Goal: Go to known website: Access a specific website the user already knows

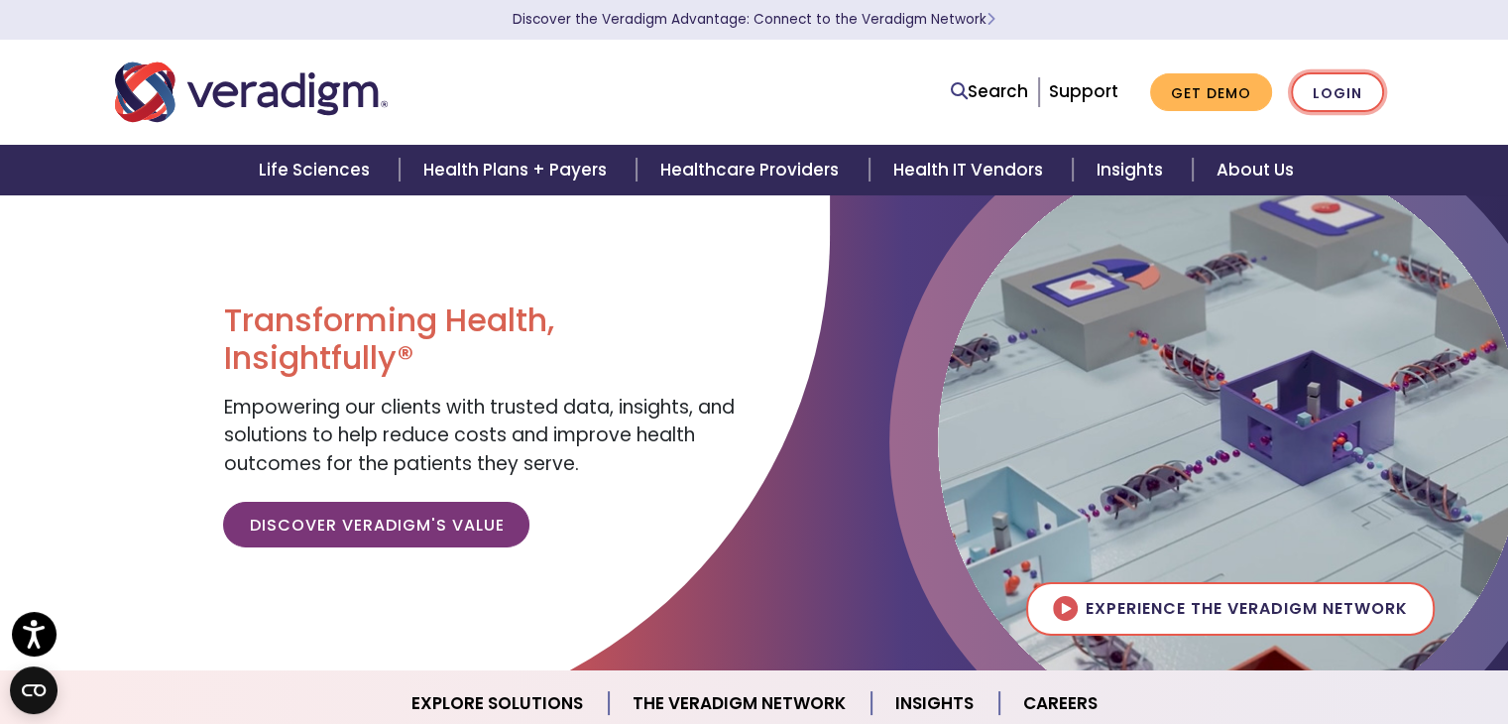
click at [1318, 89] on link "Login" at bounding box center [1337, 92] width 93 height 41
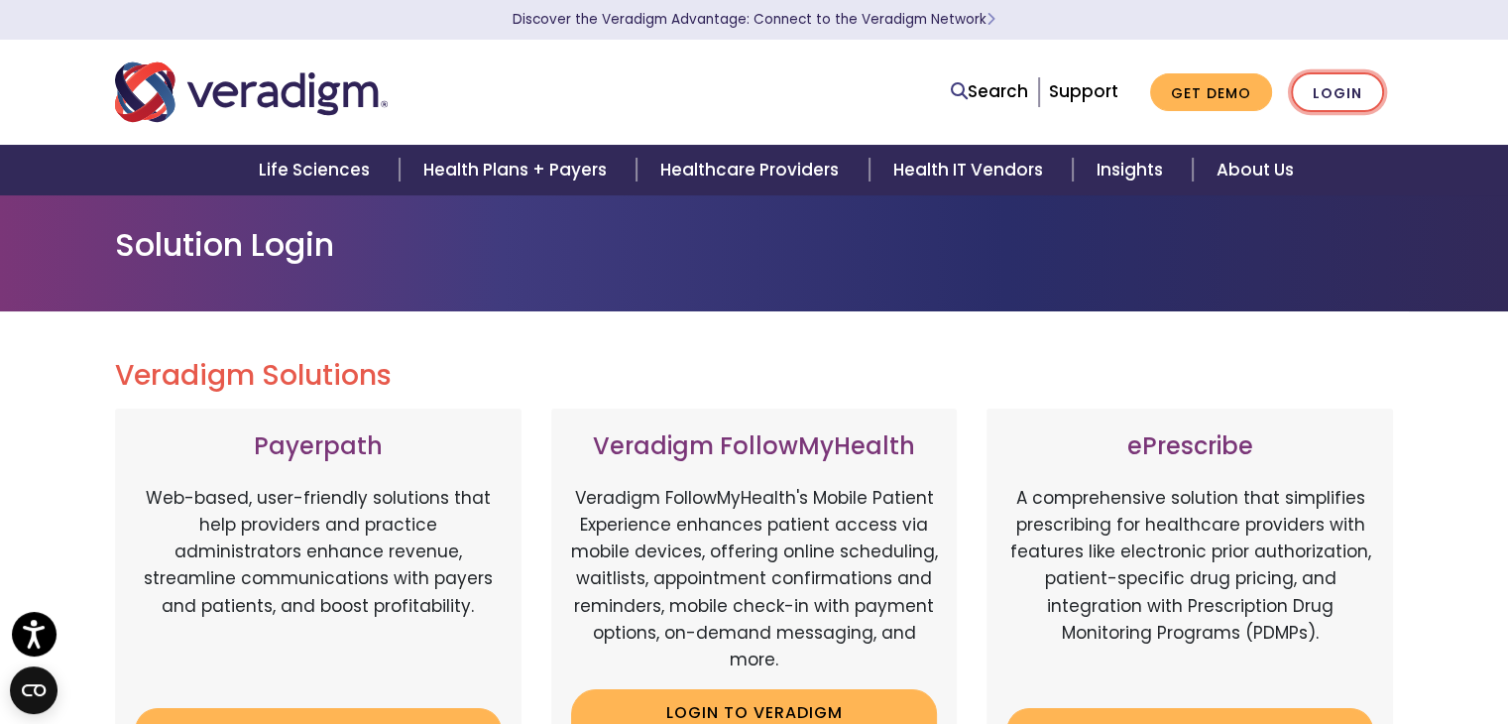
click at [1356, 84] on link "Login" at bounding box center [1337, 92] width 93 height 41
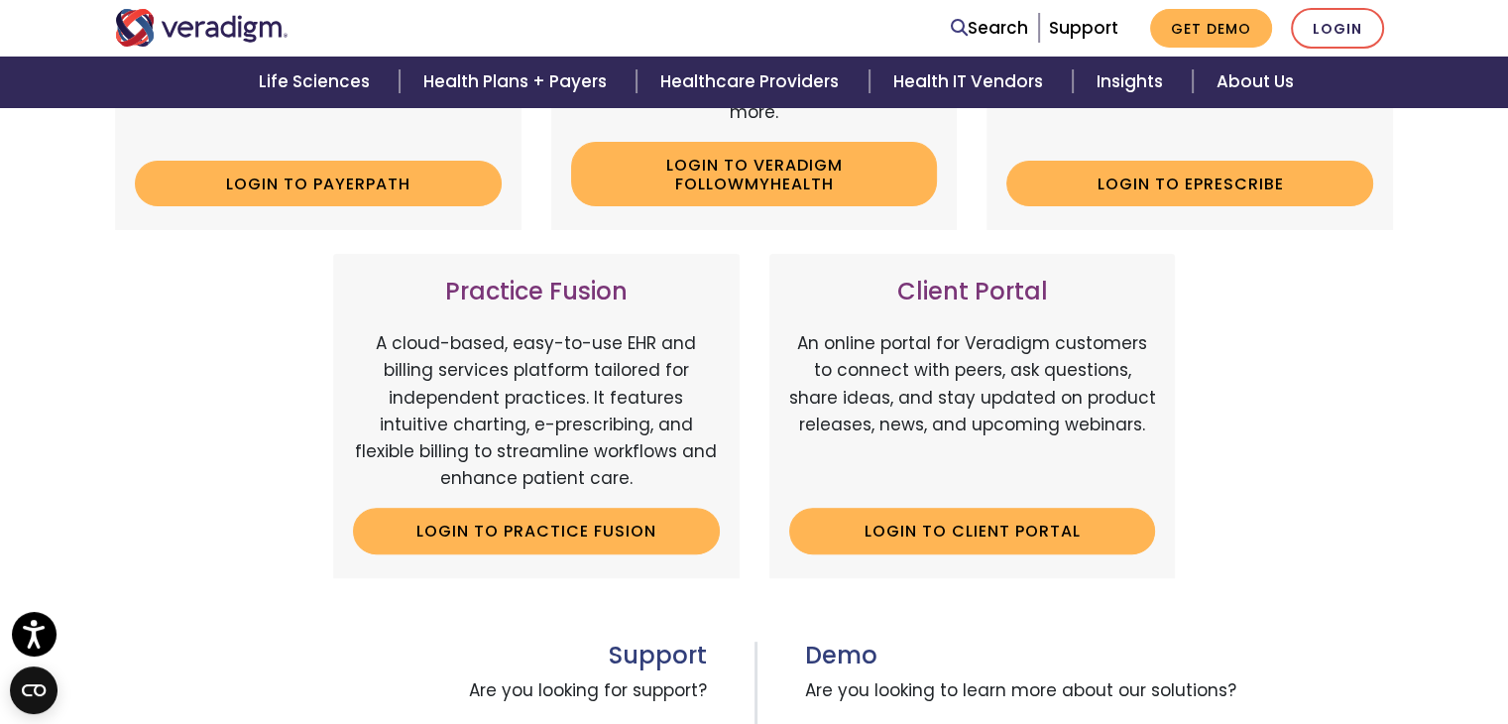
scroll to position [595, 0]
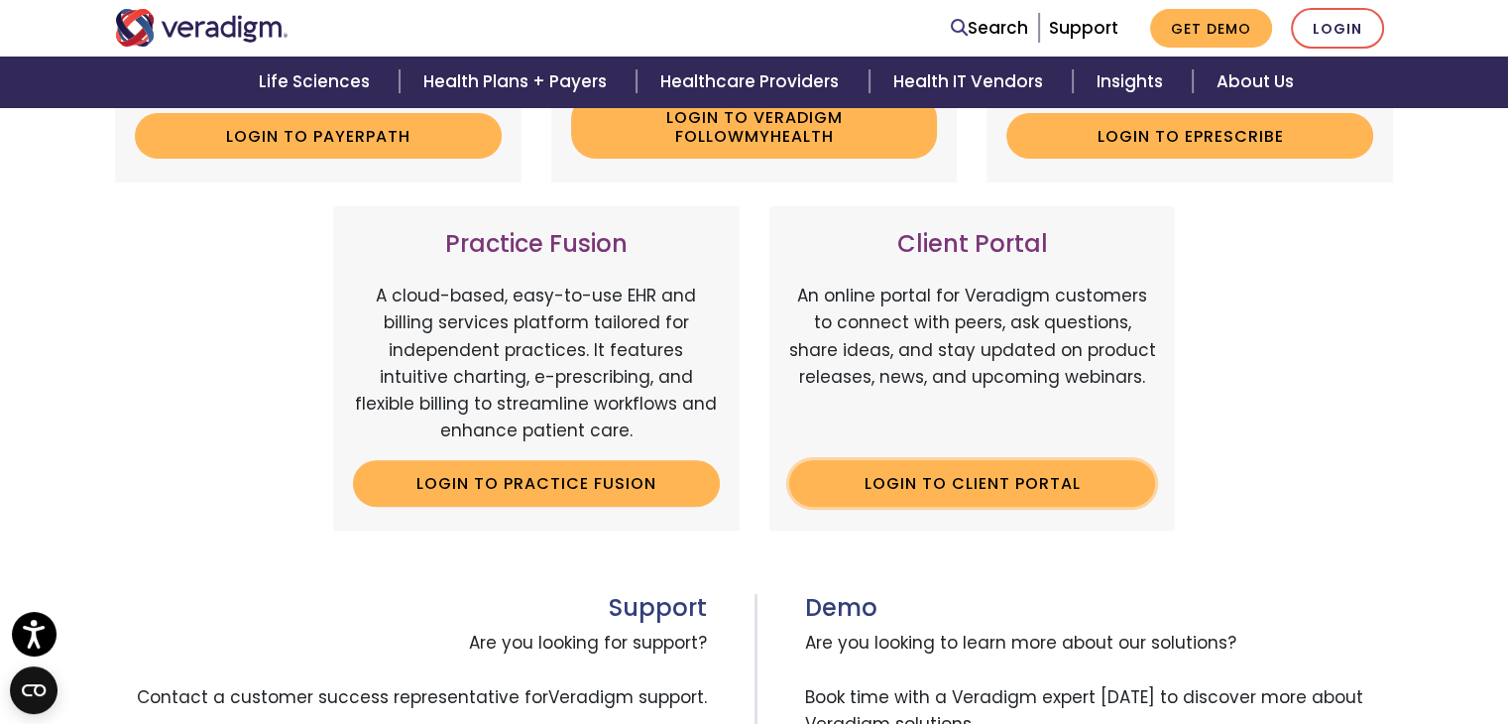
click at [917, 467] on link "Login to Client Portal" at bounding box center [972, 483] width 367 height 46
